Goal: Task Accomplishment & Management: Manage account settings

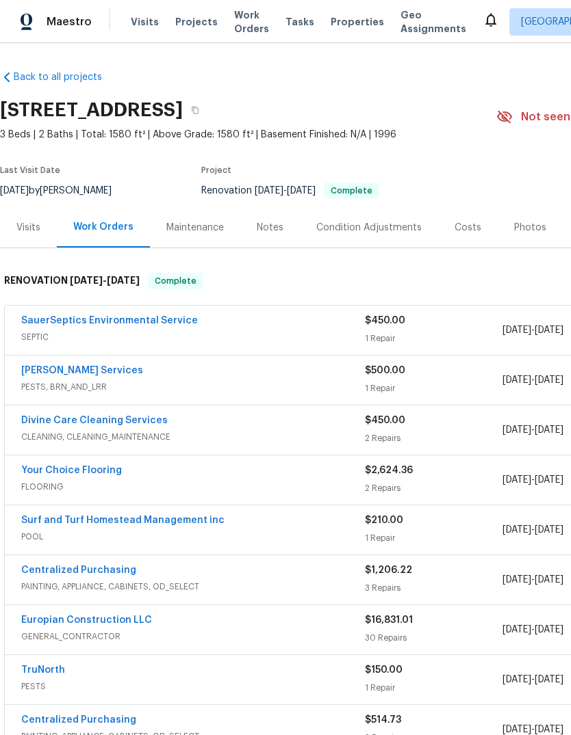
click at [38, 319] on link "SauerSeptics Environmental Service" at bounding box center [109, 321] width 176 height 10
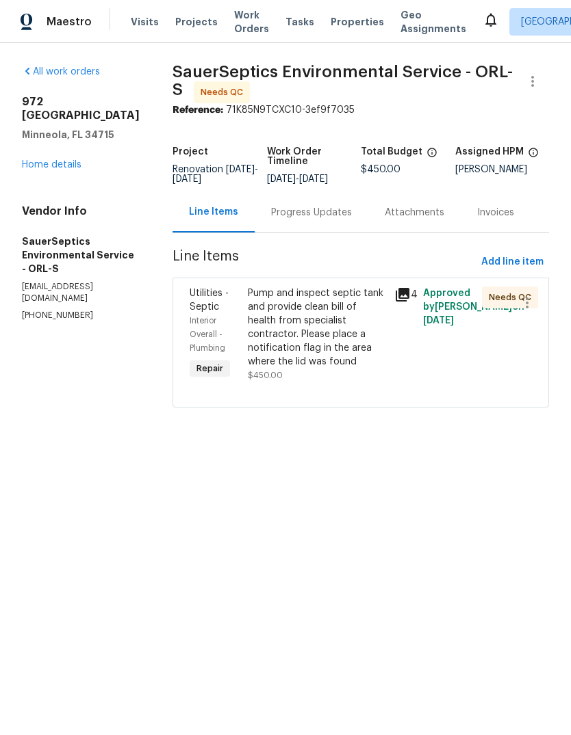
click at [289, 220] on div "Progress Updates" at bounding box center [311, 213] width 81 height 14
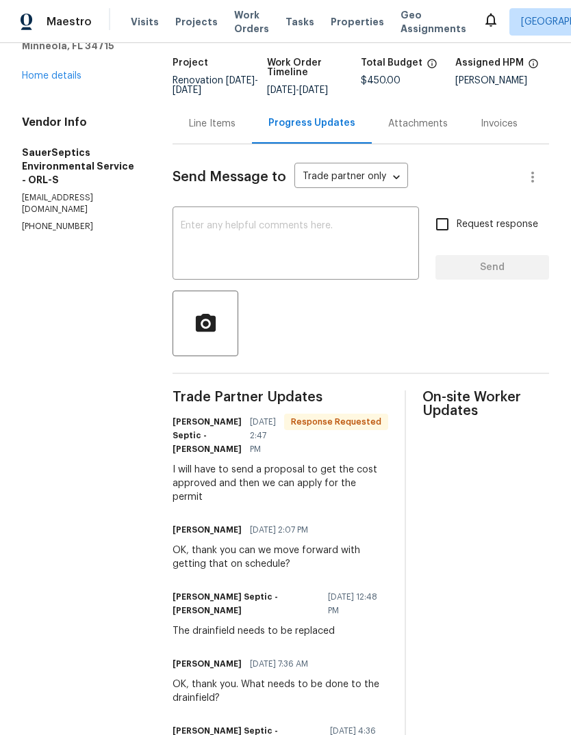
scroll to position [88, 0]
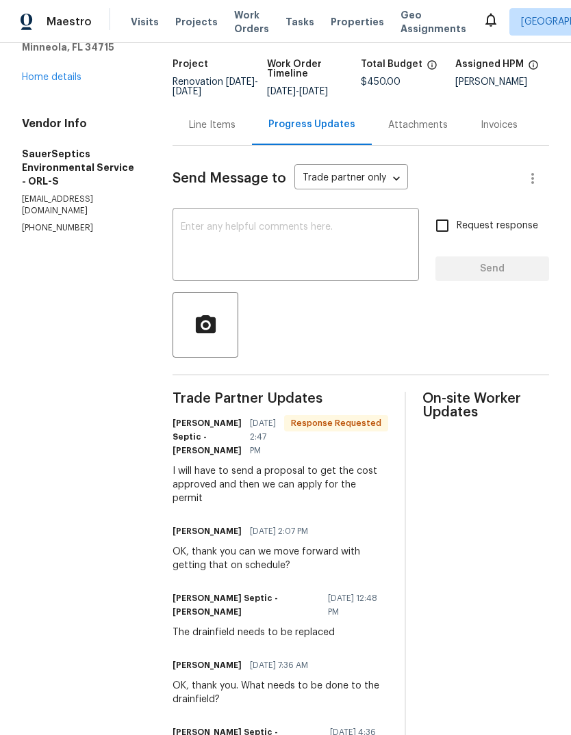
click at [195, 144] on div "Line Items" at bounding box center [211, 125] width 79 height 40
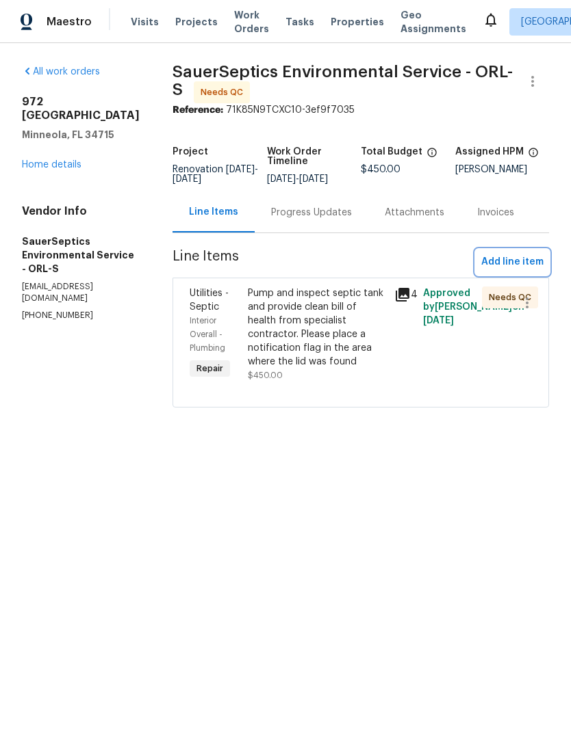
click at [526, 268] on span "Add line item" at bounding box center [512, 262] width 62 height 17
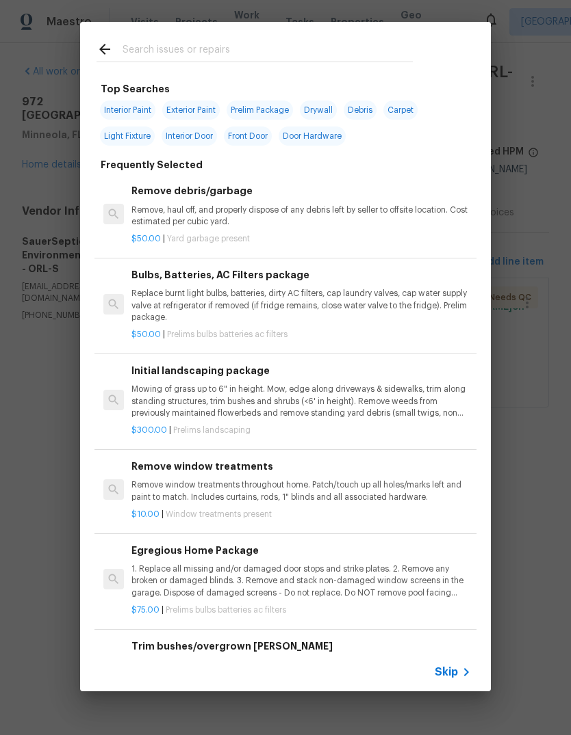
click at [153, 61] on input "text" at bounding box center [267, 51] width 290 height 21
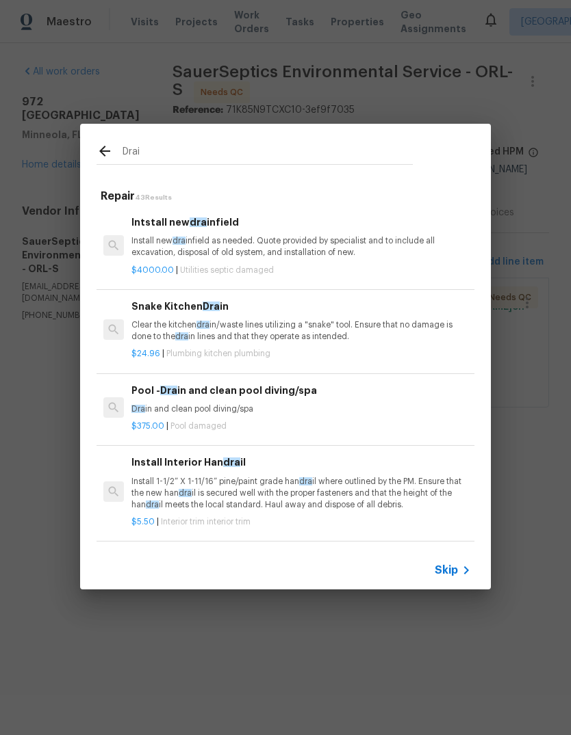
type input "Drain"
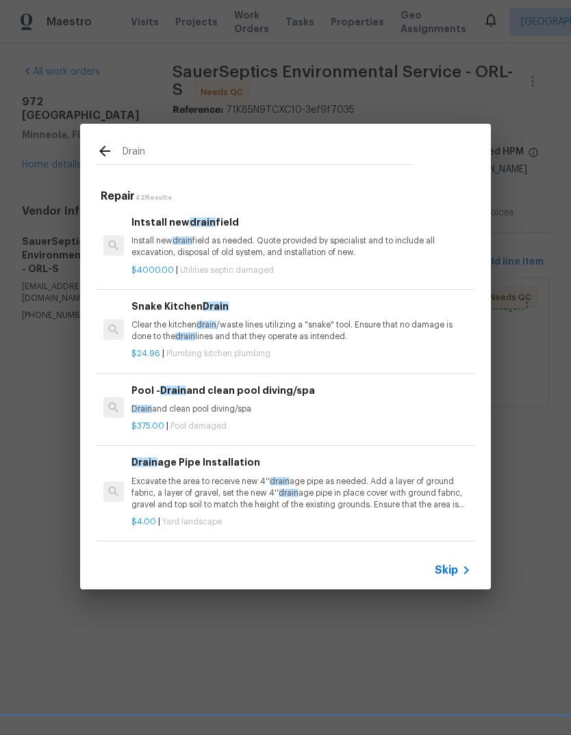
click at [142, 256] on p "Install new drain field as needed. Quote provided by specialist and to include …" at bounding box center [300, 246] width 339 height 23
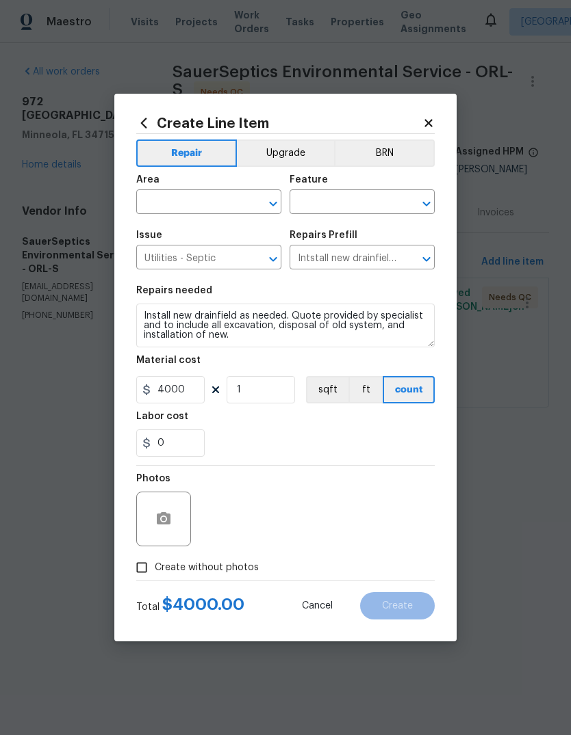
click at [163, 200] on input "text" at bounding box center [189, 203] width 107 height 21
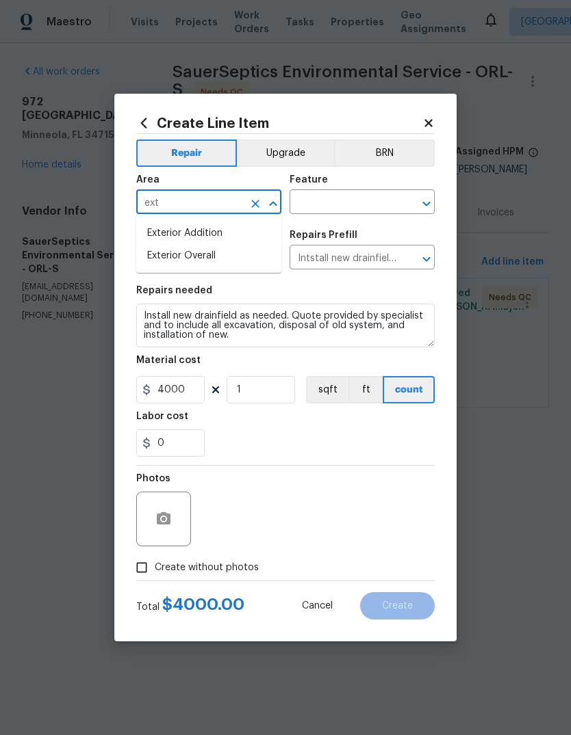
click at [170, 257] on li "Exterior Overall" at bounding box center [208, 256] width 145 height 23
type input "Exterior Overall"
click at [310, 193] on input "text" at bounding box center [342, 203] width 107 height 21
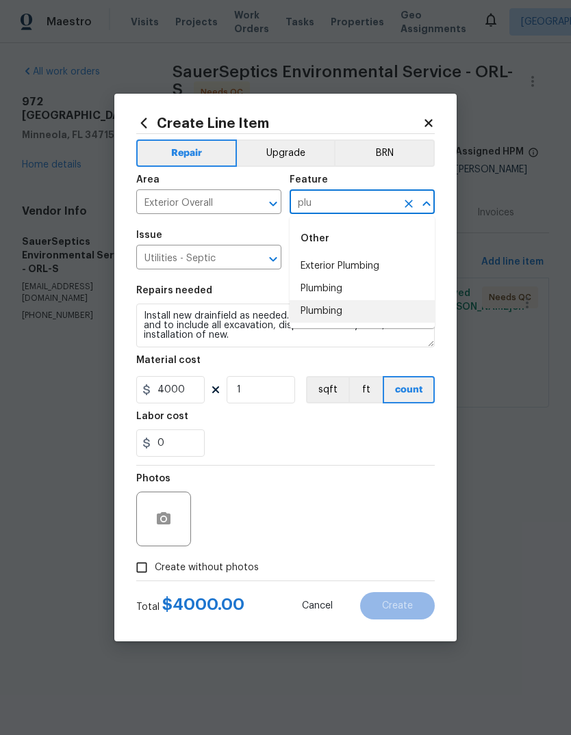
click at [354, 310] on li "Plumbing" at bounding box center [361, 311] width 145 height 23
type input "Plumbing"
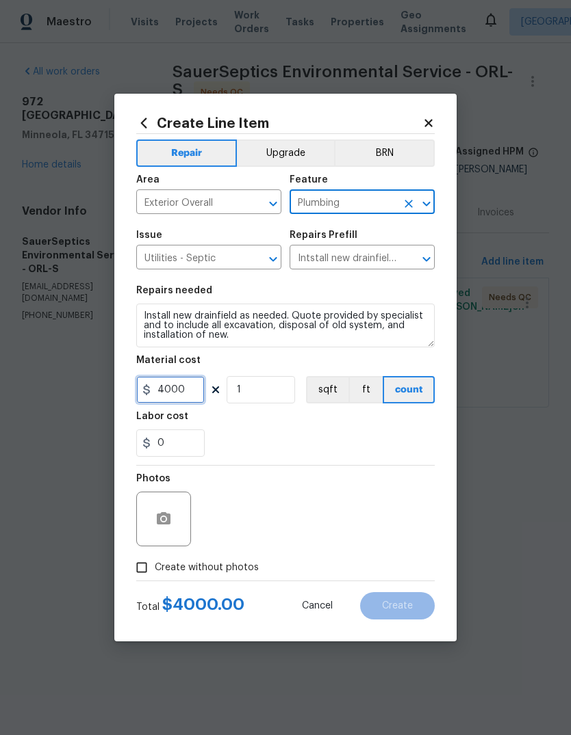
click at [194, 398] on input "4000" at bounding box center [170, 389] width 68 height 27
type input "1"
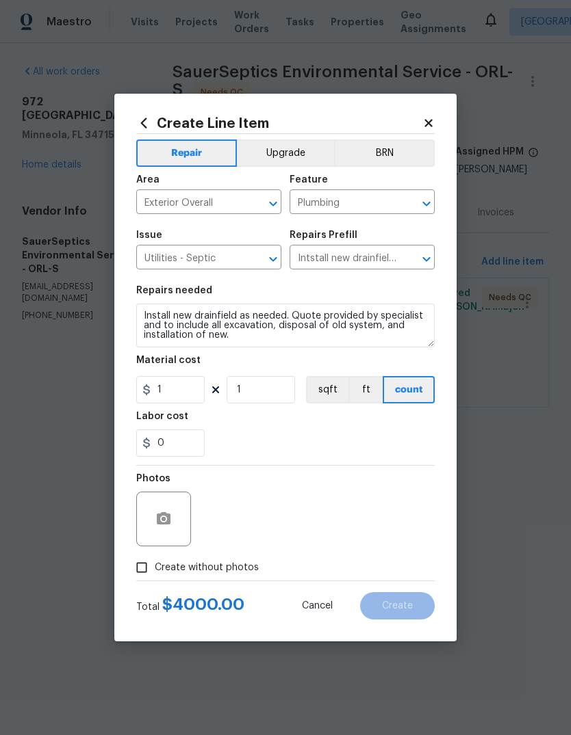
click at [356, 428] on div "Labor cost" at bounding box center [285, 421] width 298 height 18
click at [146, 565] on input "Create without photos" at bounding box center [142, 568] width 26 height 26
checkbox input "true"
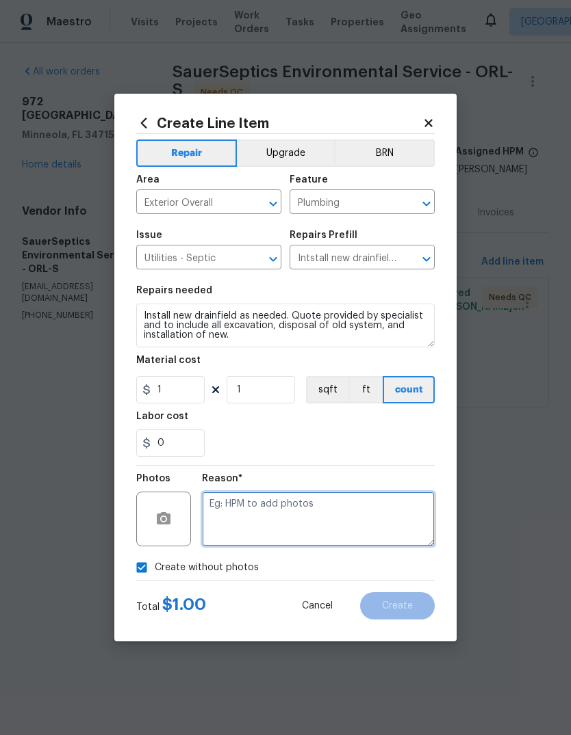
click at [377, 517] on textarea at bounding box center [318, 519] width 233 height 55
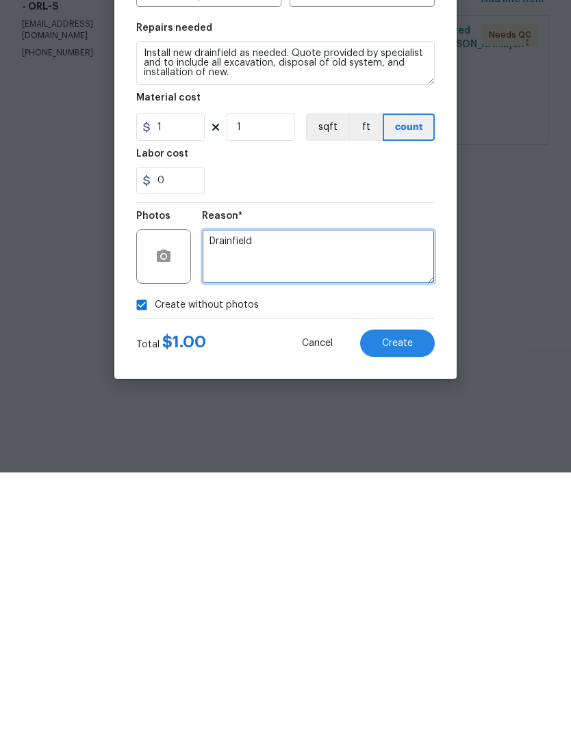
type textarea "Drainfield"
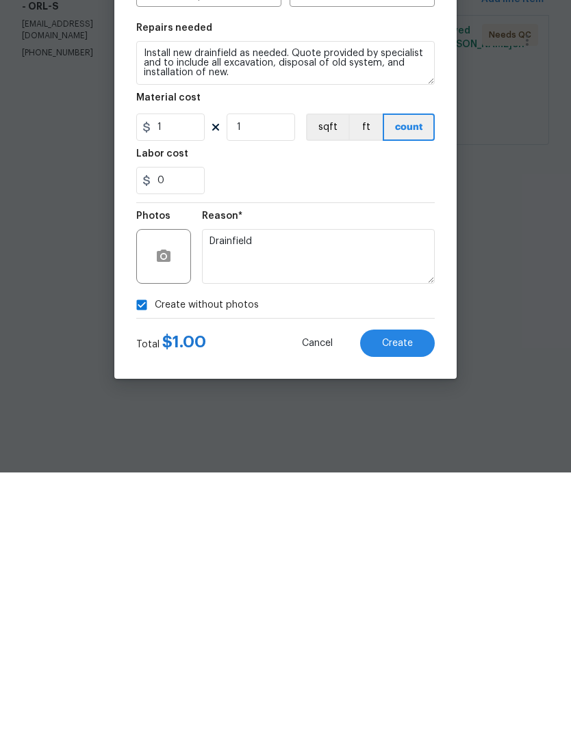
click at [421, 592] on button "Create" at bounding box center [397, 605] width 75 height 27
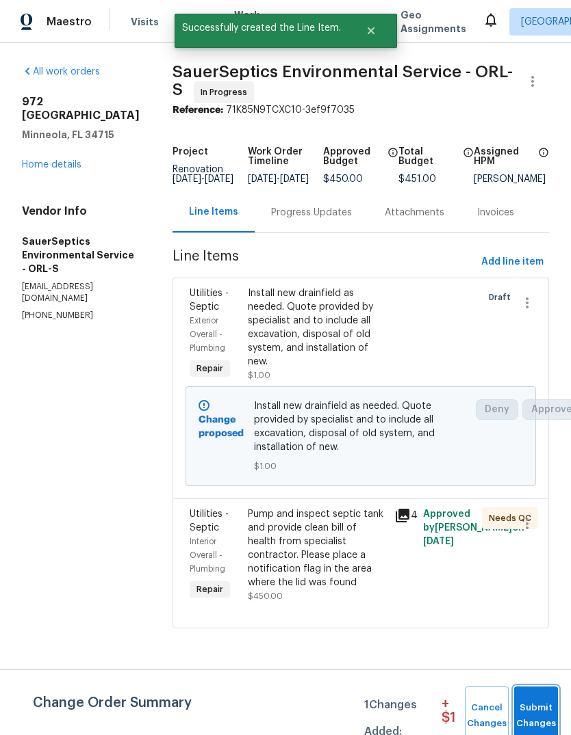
click at [541, 703] on span "Submit Changes" at bounding box center [536, 715] width 30 height 31
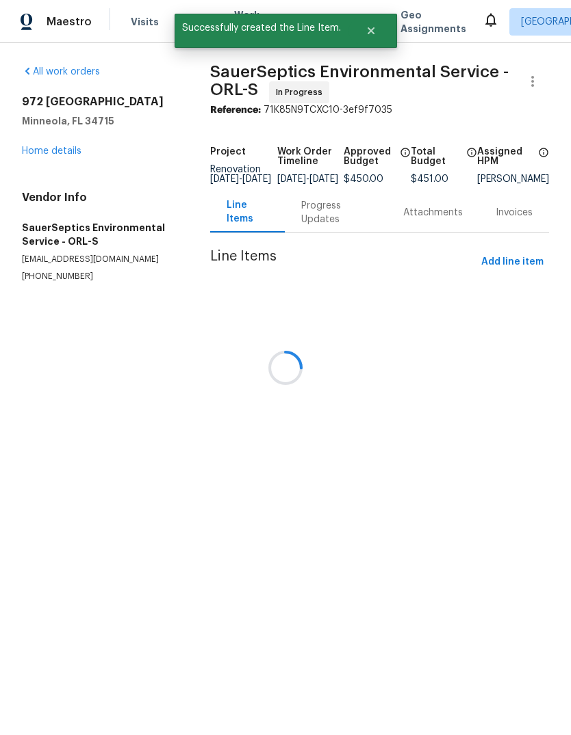
click at [282, 212] on div at bounding box center [285, 367] width 571 height 735
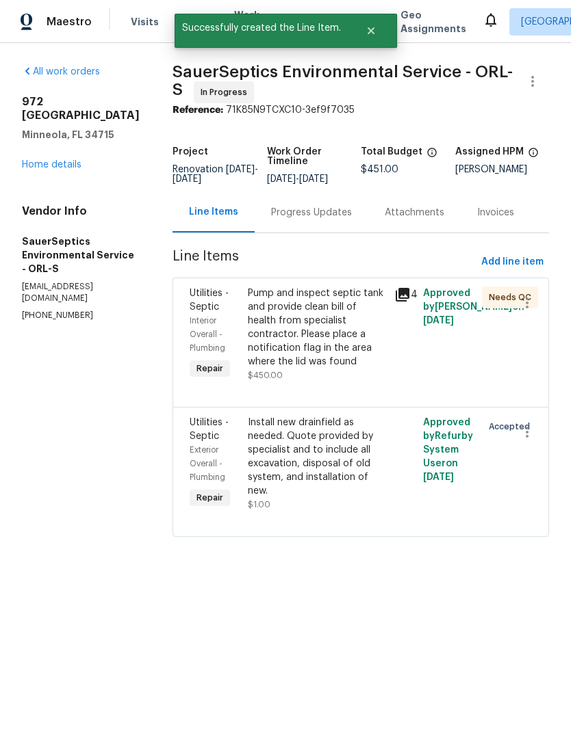
click at [277, 220] on div "Progress Updates" at bounding box center [311, 213] width 81 height 14
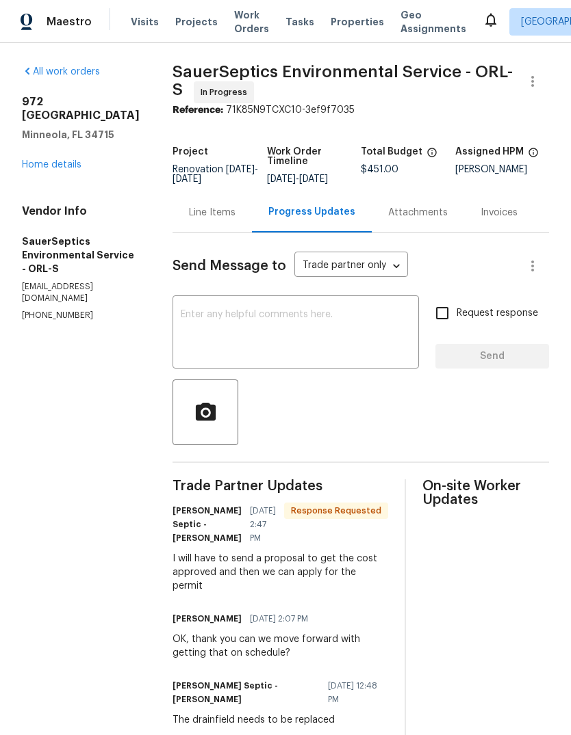
click at [215, 350] on textarea at bounding box center [296, 334] width 230 height 48
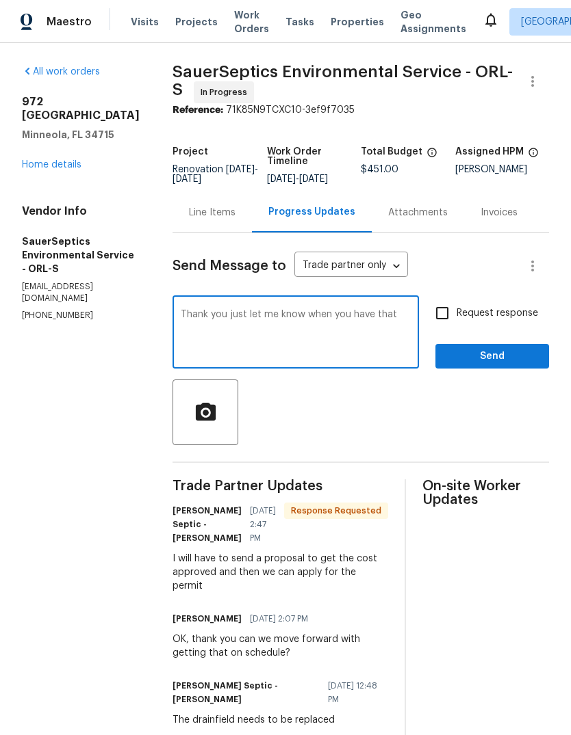
type textarea "Thank you just let me know when you have that"
click at [519, 365] on span "Send" at bounding box center [492, 356] width 92 height 17
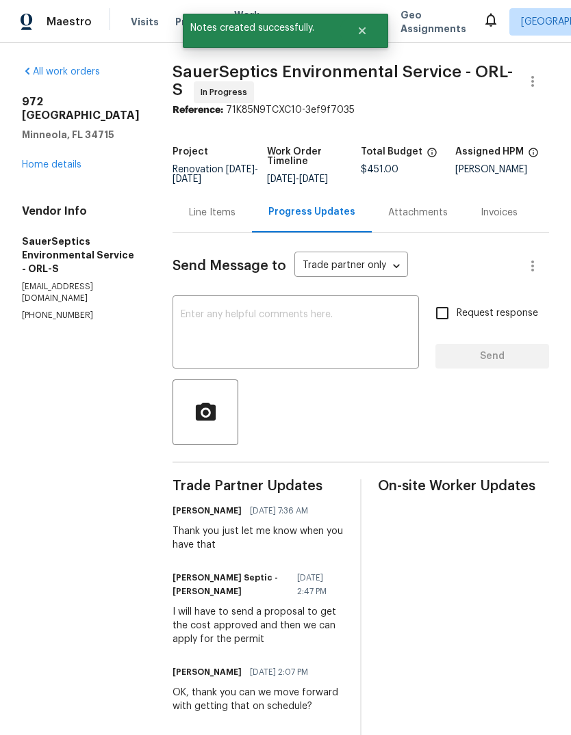
click at [40, 130] on div "[STREET_ADDRESS][PERSON_NAME] Home details" at bounding box center [81, 133] width 118 height 77
click at [39, 160] on link "Home details" at bounding box center [52, 165] width 60 height 10
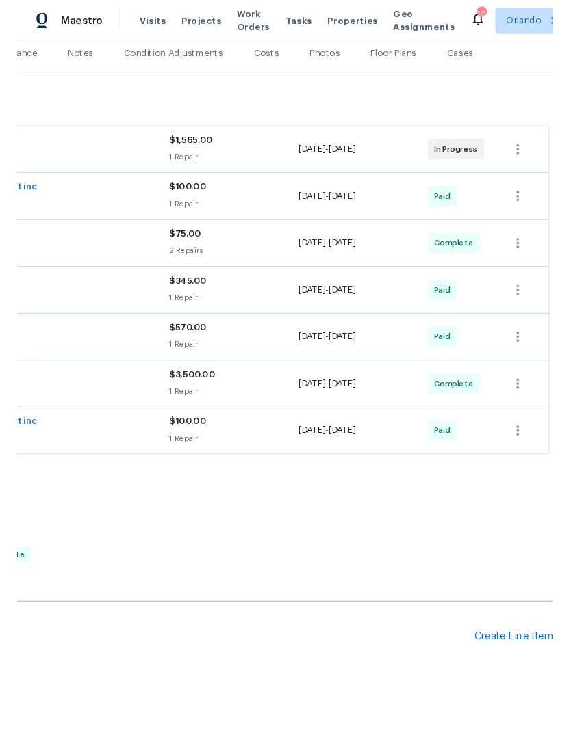
scroll to position [170, 202]
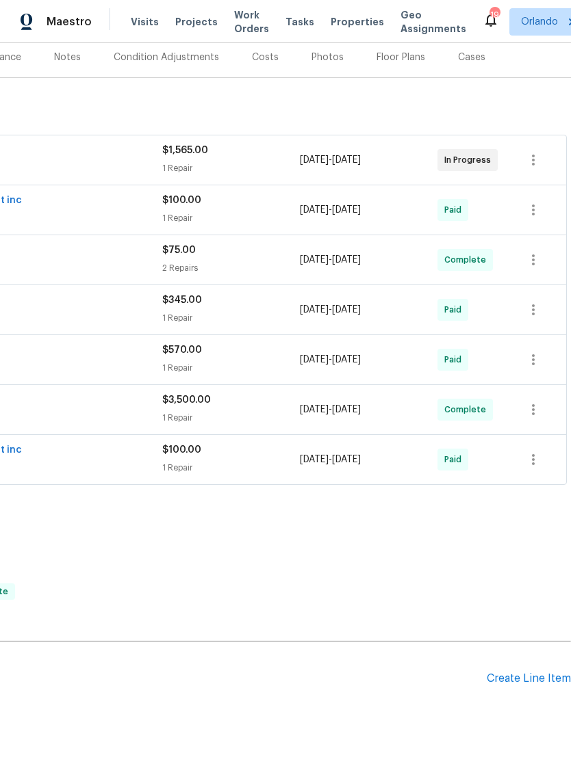
click at [532, 674] on div "Create Line Item" at bounding box center [528, 678] width 84 height 13
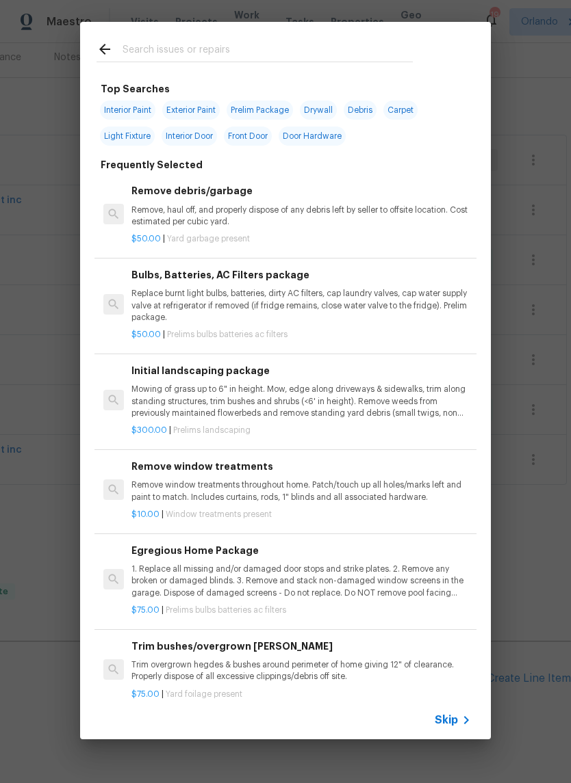
click at [148, 50] on input "text" at bounding box center [267, 51] width 290 height 21
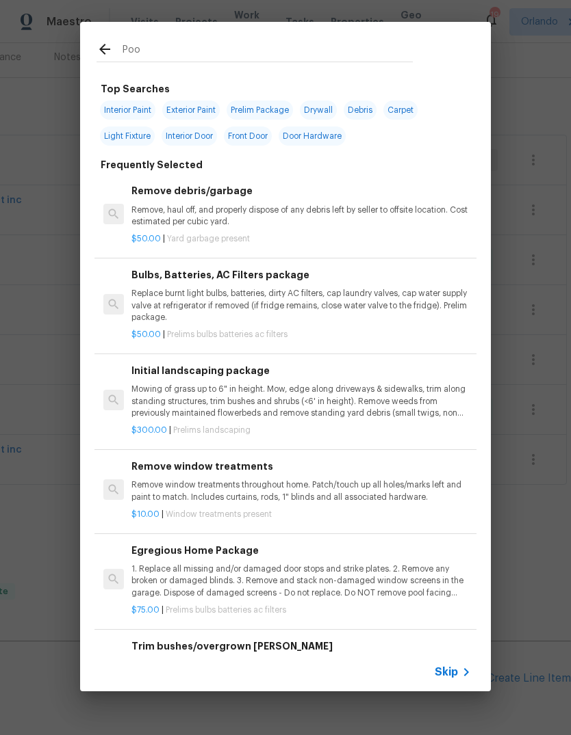
type input "Pool"
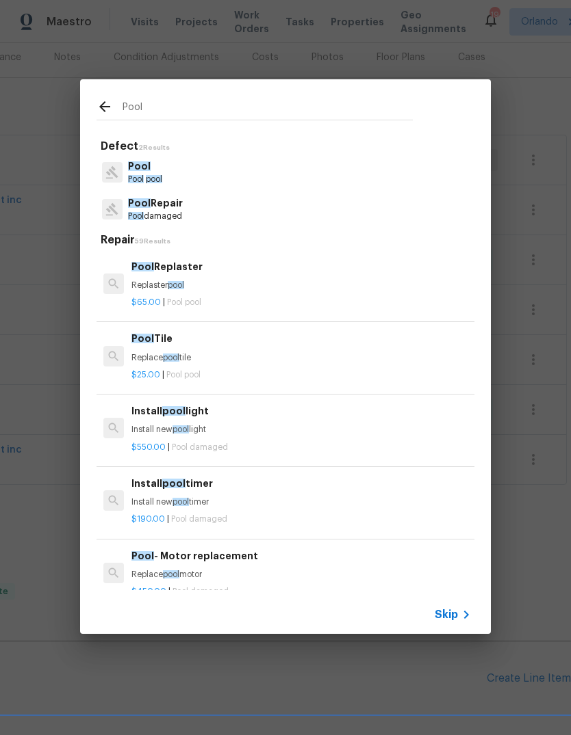
click at [150, 270] on span "Pool" at bounding box center [142, 267] width 23 height 10
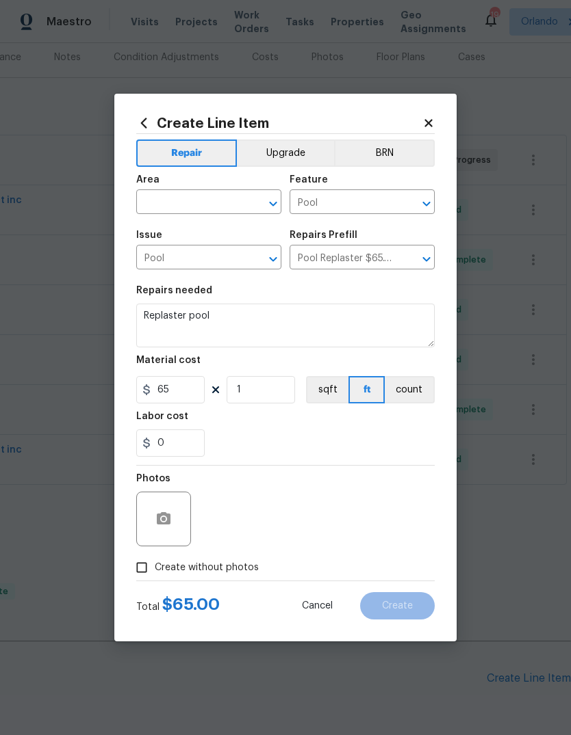
click at [146, 205] on input "text" at bounding box center [189, 203] width 107 height 21
type input "i"
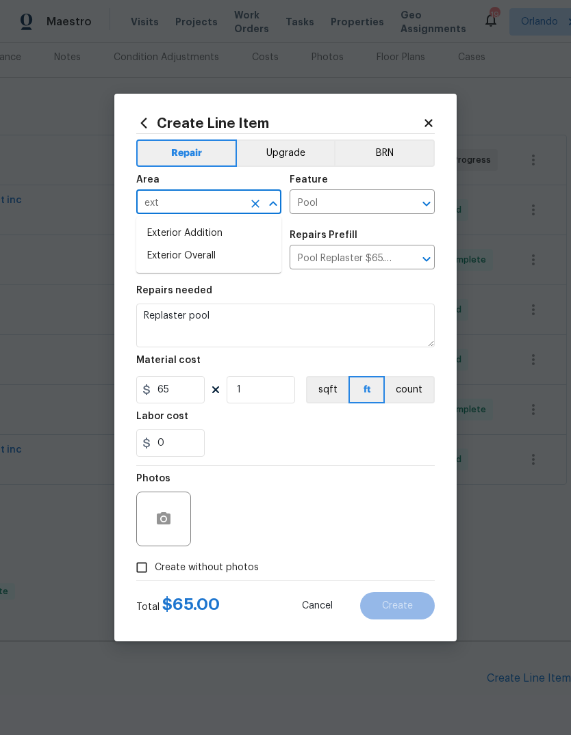
click at [170, 252] on li "Exterior Overall" at bounding box center [208, 256] width 145 height 23
type input "Exterior Overall"
click at [153, 300] on div "Repairs needed" at bounding box center [285, 295] width 298 height 18
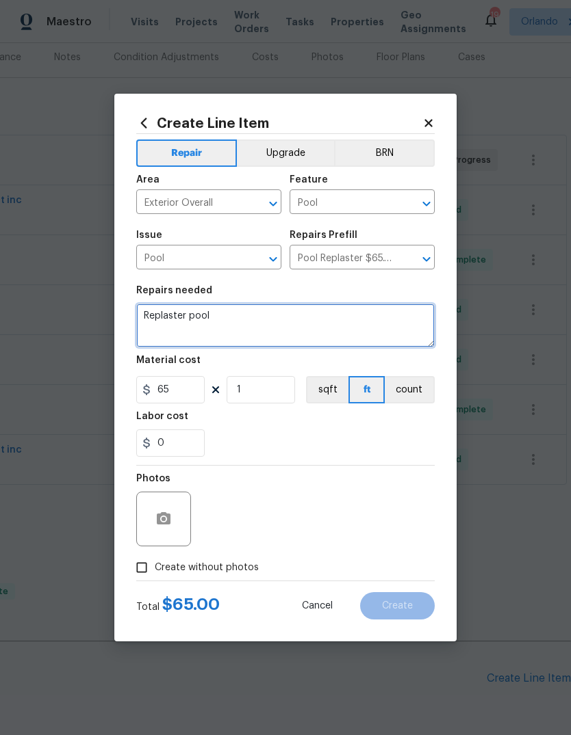
click at [204, 316] on textarea "Replaster pool" at bounding box center [285, 326] width 298 height 44
click at [204, 315] on textarea "Replaster pool" at bounding box center [285, 326] width 298 height 44
type textarea "R"
type textarea "Start up chemicals. Clean pool liner from well water."
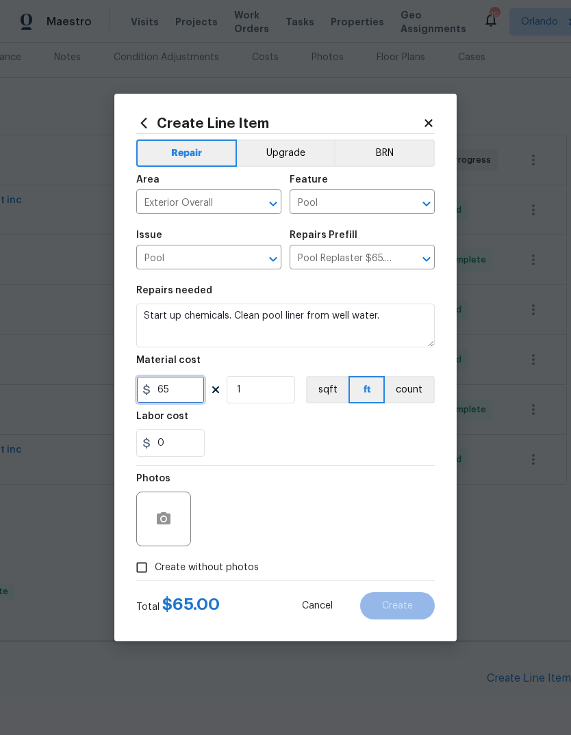
click at [171, 399] on input "65" at bounding box center [170, 389] width 68 height 27
click at [171, 398] on input "65" at bounding box center [170, 389] width 68 height 27
type input "300"
click at [419, 430] on div "Labor cost" at bounding box center [285, 421] width 298 height 18
click at [144, 571] on input "Create without photos" at bounding box center [142, 568] width 26 height 26
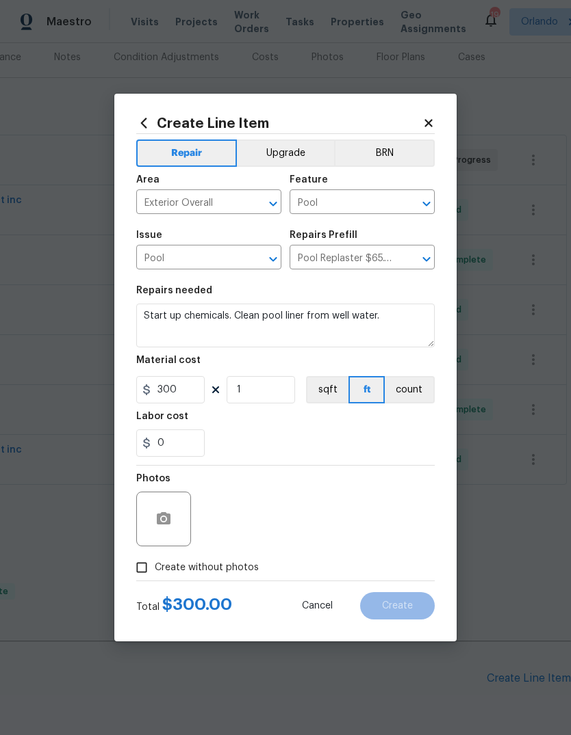
checkbox input "true"
click at [375, 533] on textarea at bounding box center [318, 519] width 233 height 55
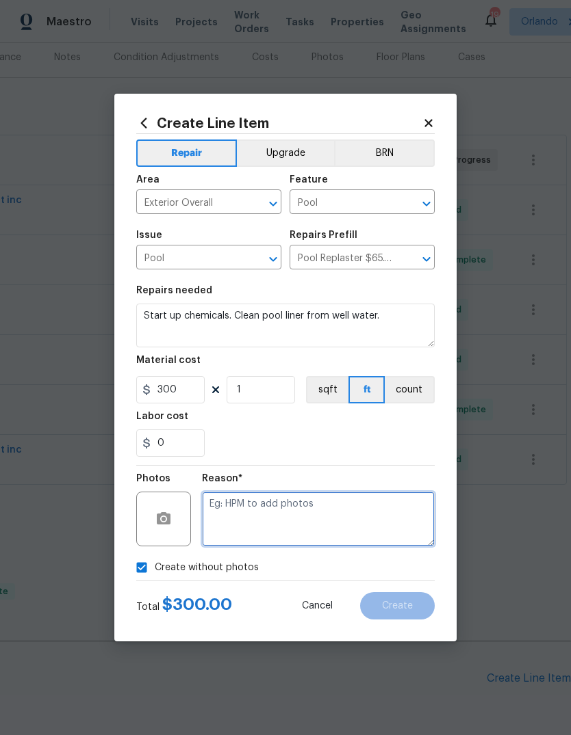
scroll to position [21, 0]
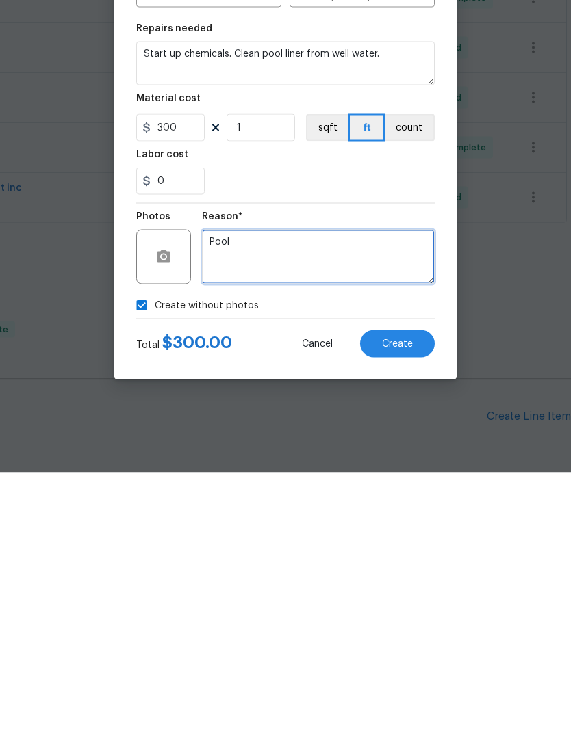
type textarea "Pool"
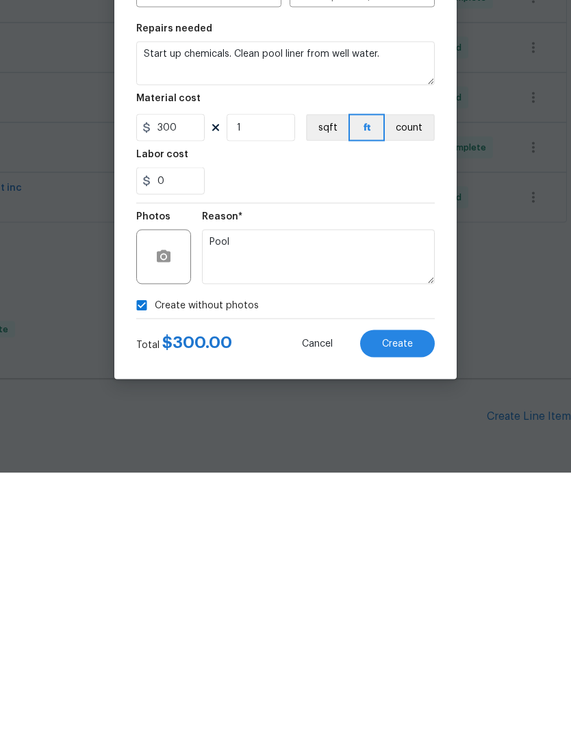
click at [409, 592] on button "Create" at bounding box center [397, 605] width 75 height 27
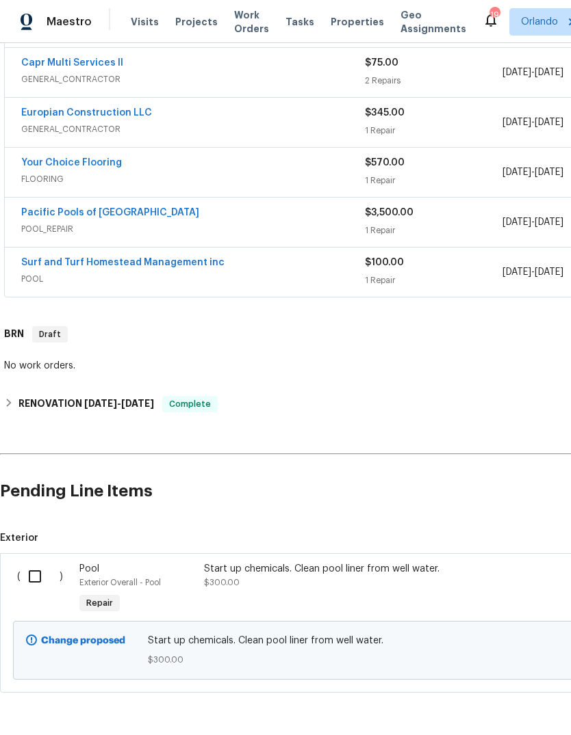
scroll to position [357, 0]
click at [38, 563] on input "checkbox" at bounding box center [40, 577] width 39 height 29
checkbox input "true"
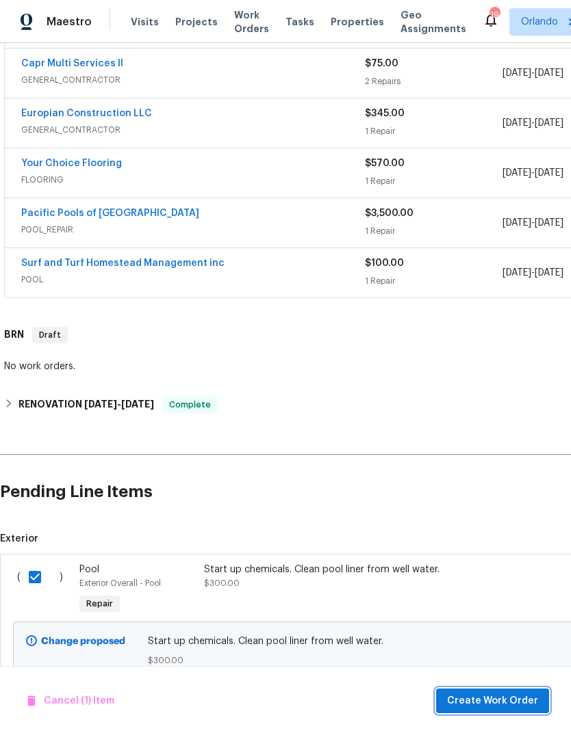
click at [504, 702] on span "Create Work Order" at bounding box center [492, 701] width 91 height 17
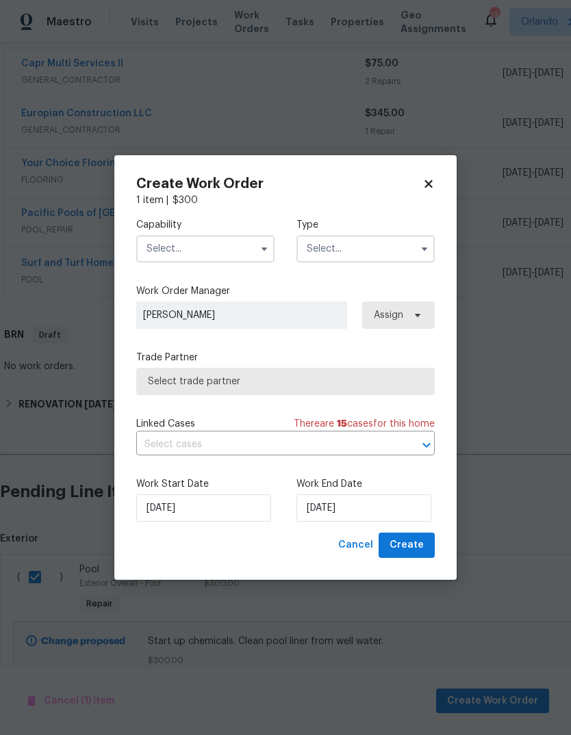
click at [176, 256] on input "text" at bounding box center [205, 248] width 138 height 27
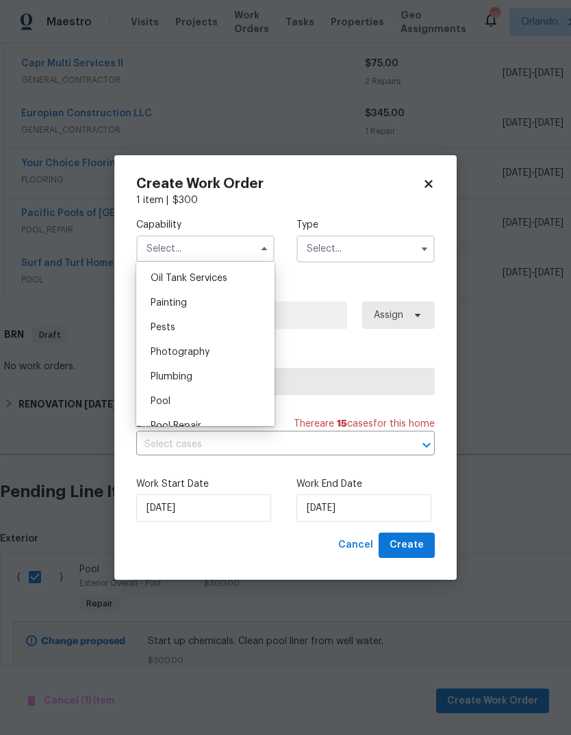
scroll to position [1142, 0]
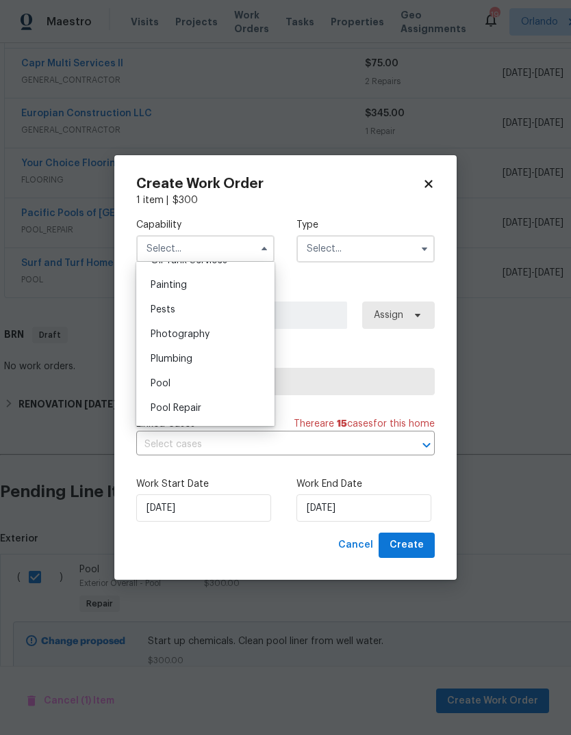
click at [209, 389] on div "Pool" at bounding box center [205, 383] width 131 height 25
type input "Pool"
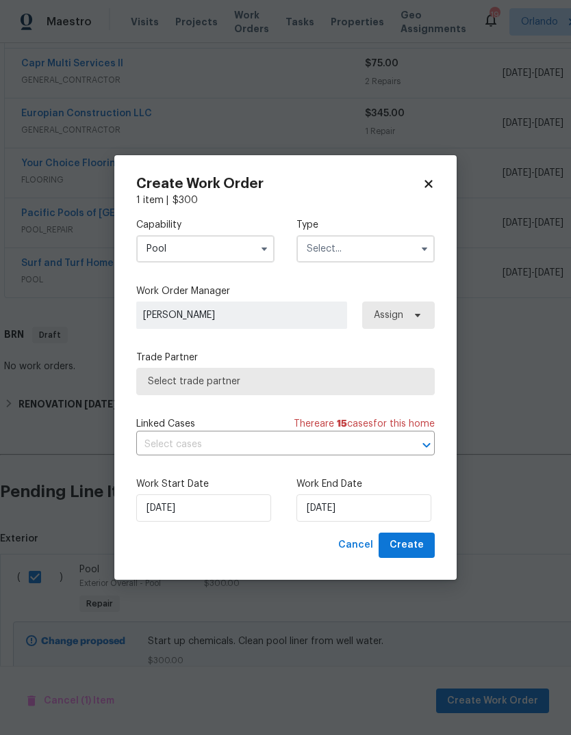
click at [386, 242] on input "text" at bounding box center [365, 248] width 138 height 27
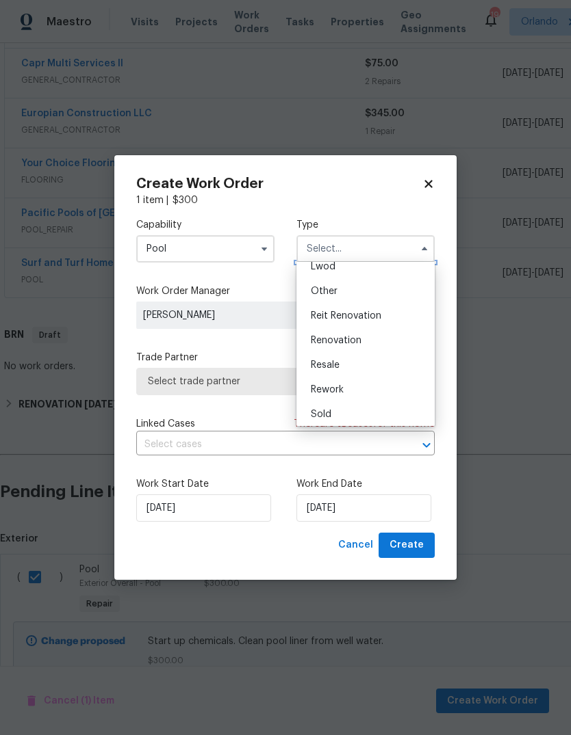
scroll to position [94, 0]
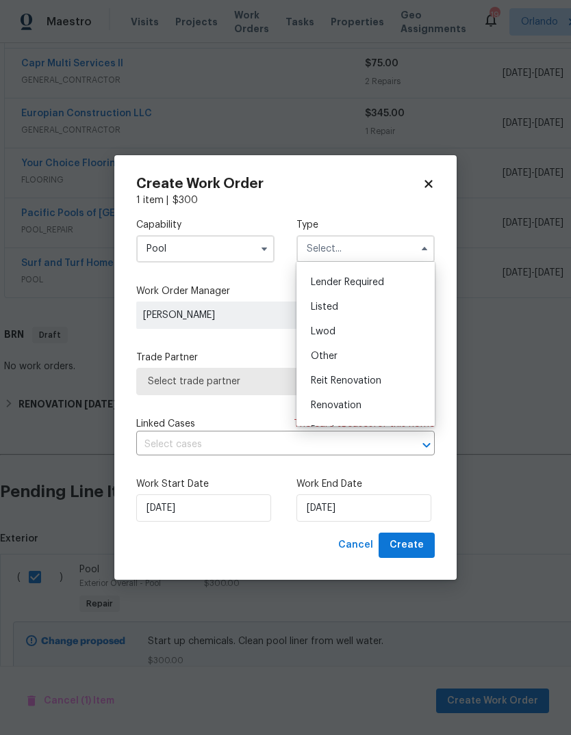
click at [367, 311] on div "Listed" at bounding box center [365, 307] width 131 height 25
type input "Listed"
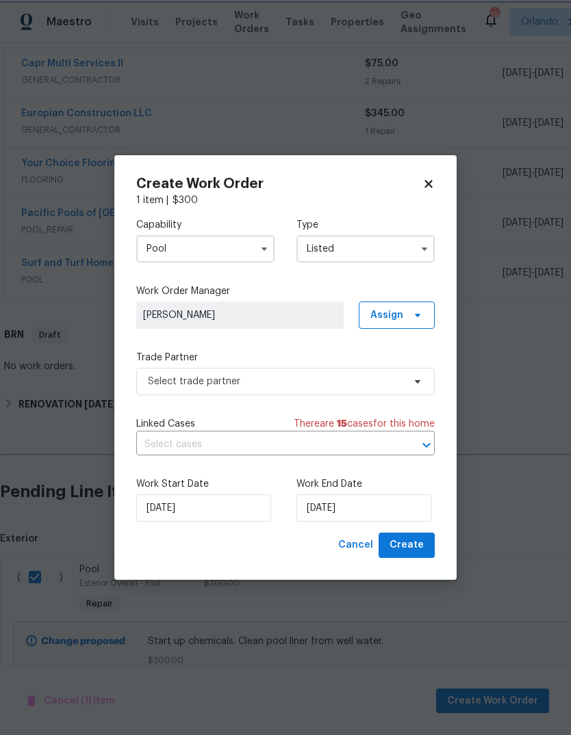
scroll to position [0, 0]
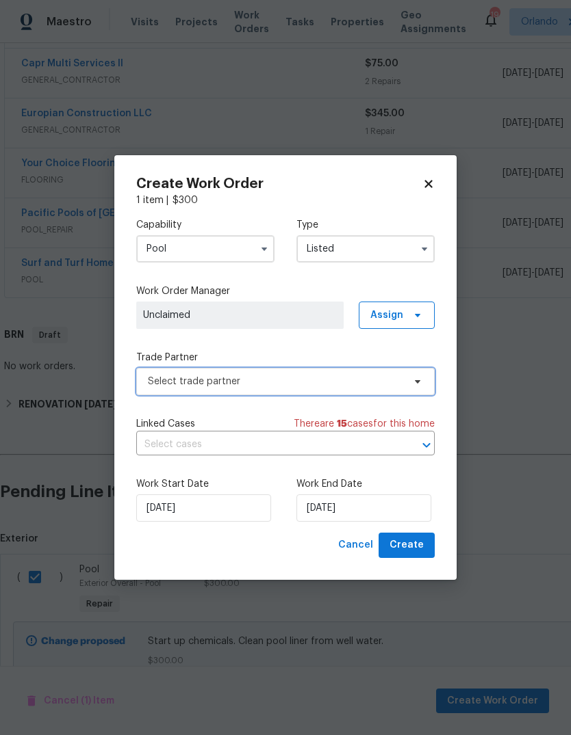
click at [162, 382] on span "Select trade partner" at bounding box center [275, 382] width 255 height 14
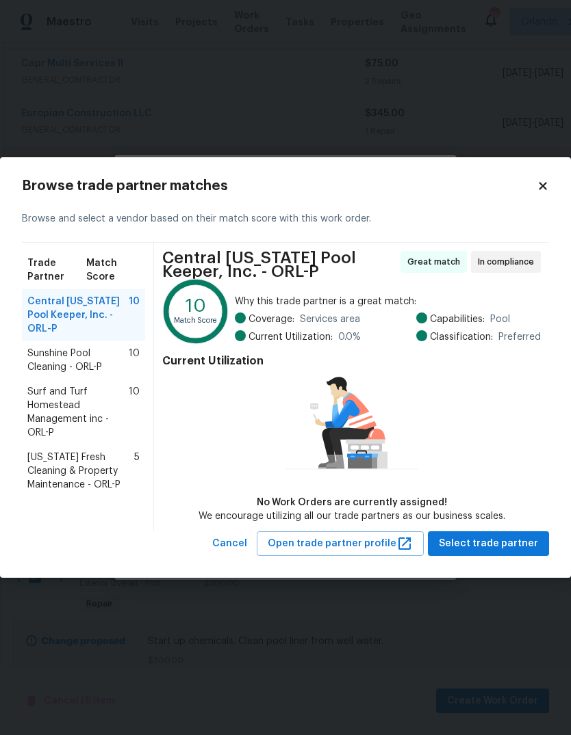
click at [39, 387] on span "Surf and Turf Homestead Management inc - ORL-P" at bounding box center [77, 412] width 101 height 55
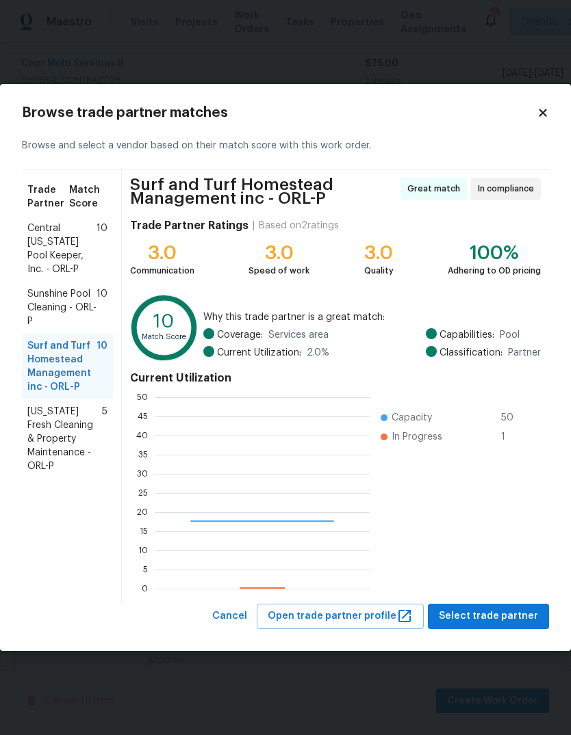
scroll to position [192, 215]
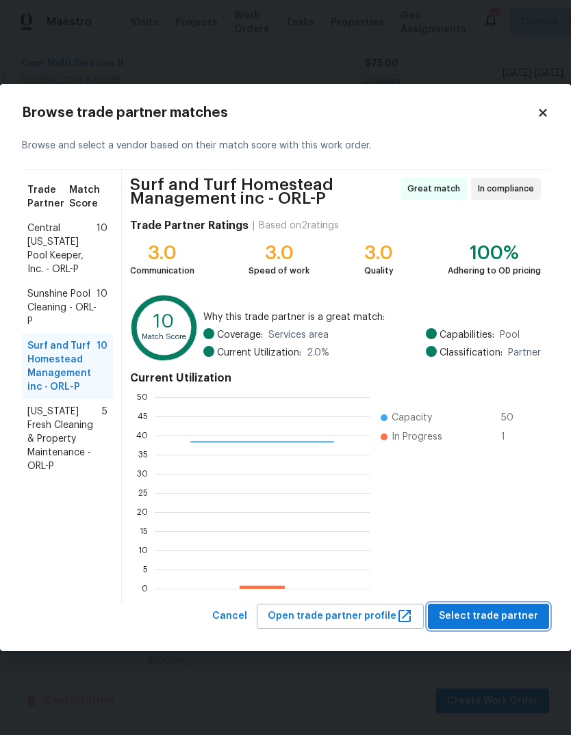
click at [520, 614] on span "Select trade partner" at bounding box center [487, 616] width 99 height 17
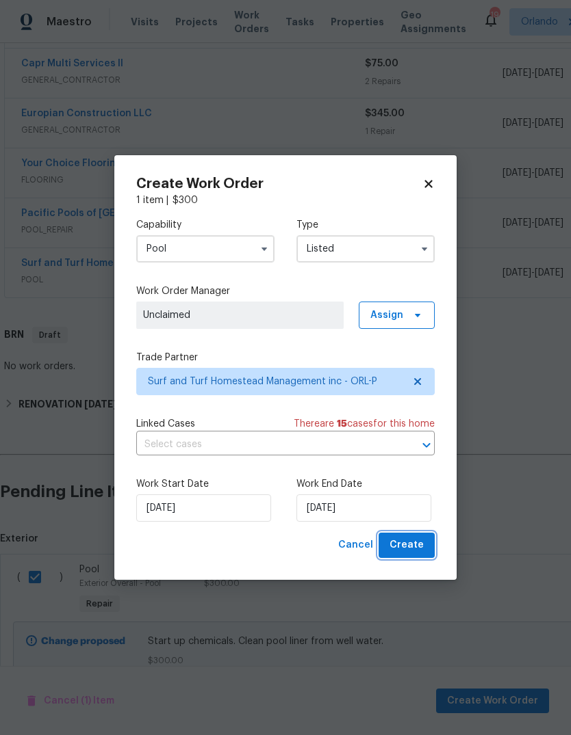
click at [421, 545] on span "Create" at bounding box center [406, 545] width 34 height 17
checkbox input "false"
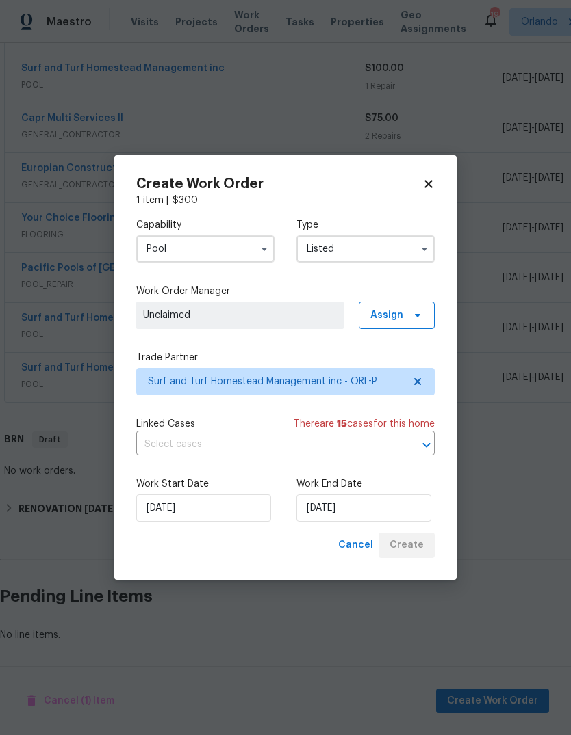
scroll to position [250, 0]
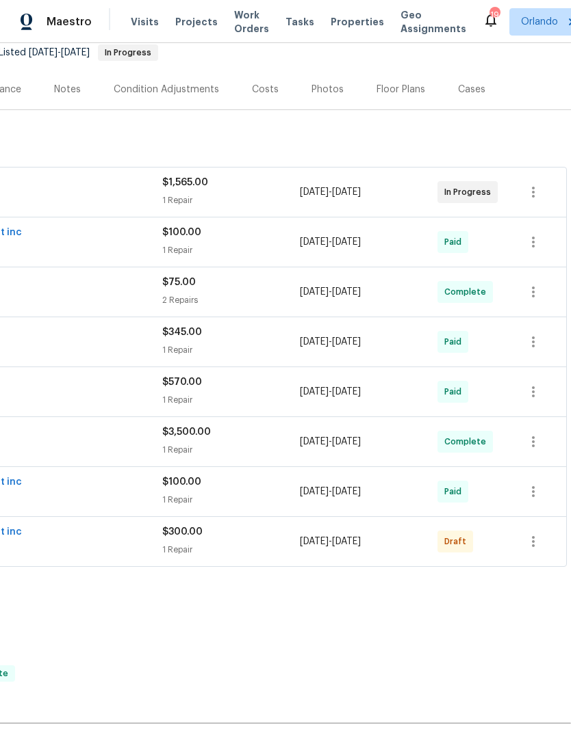
scroll to position [137, 202]
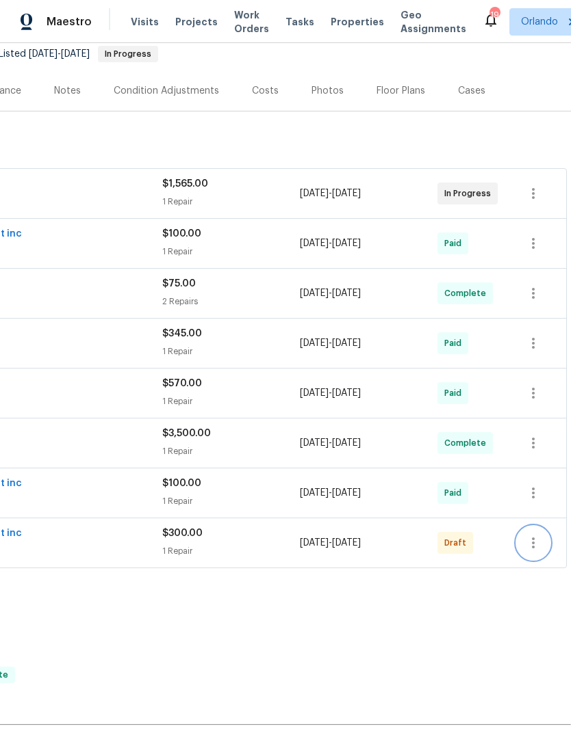
click at [538, 545] on icon "button" at bounding box center [533, 543] width 16 height 16
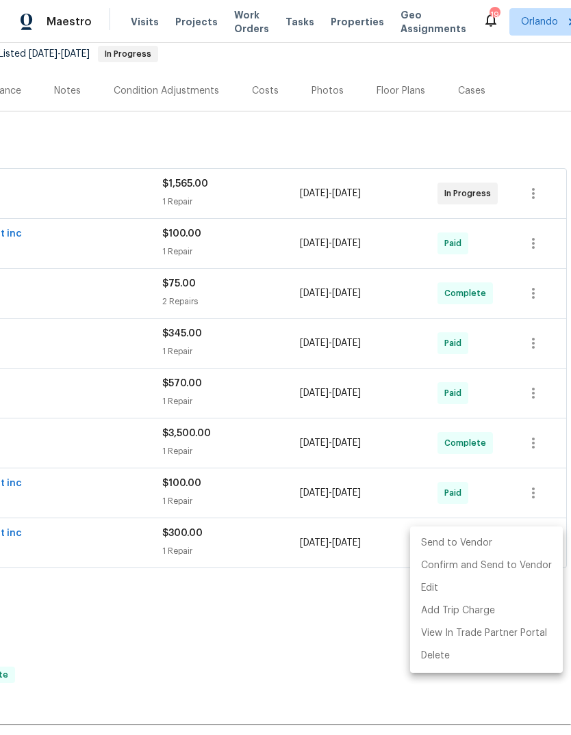
click at [509, 547] on li "Send to Vendor" at bounding box center [486, 543] width 153 height 23
click at [356, 664] on div at bounding box center [285, 367] width 571 height 735
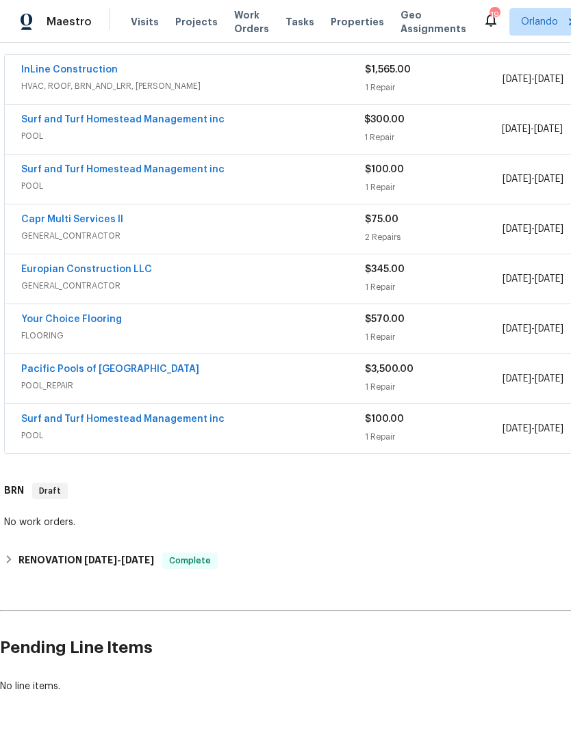
scroll to position [250, 0]
